Goal: Find specific page/section: Find specific page/section

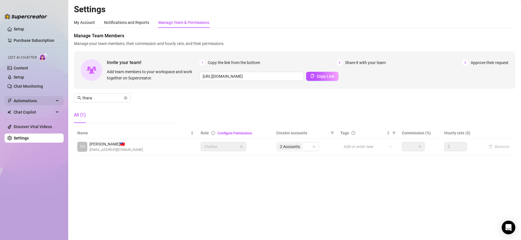
click at [26, 101] on span "Automations" at bounding box center [34, 100] width 40 height 9
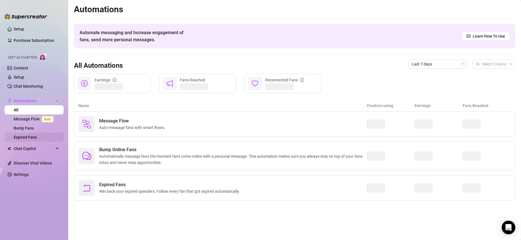
click at [32, 139] on link "Expired Fans" at bounding box center [25, 137] width 23 height 5
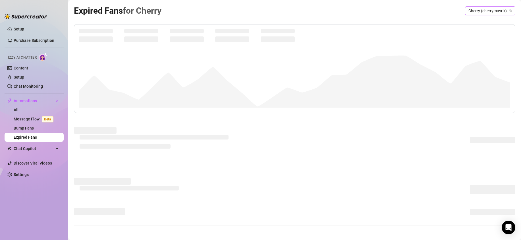
click at [483, 11] on span "Cherry (cherrymavrik)" at bounding box center [491, 11] width 44 height 9
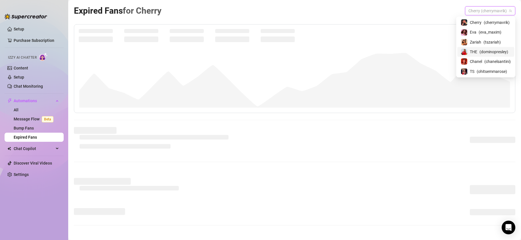
click at [504, 51] on span "( dominopresley )" at bounding box center [494, 52] width 29 height 6
